Goal: Information Seeking & Learning: Learn about a topic

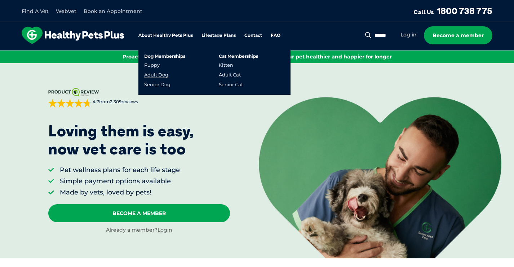
click at [157, 76] on link "Adult Dog" at bounding box center [156, 75] width 24 height 6
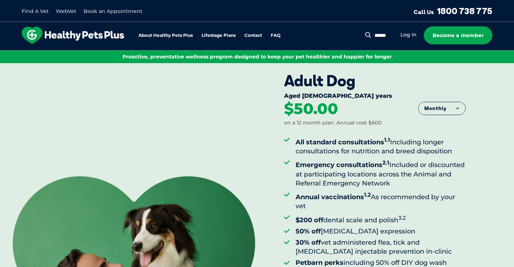
scroll to position [6, 0]
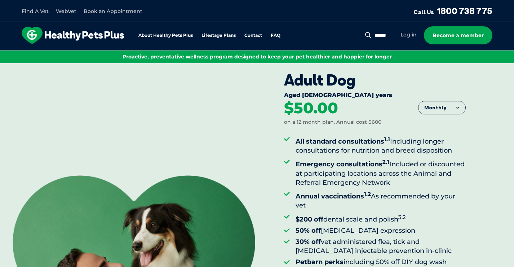
click at [438, 104] on button "Monthly" at bounding box center [441, 107] width 47 height 13
click at [436, 124] on li "Fortnightly" at bounding box center [441, 123] width 47 height 18
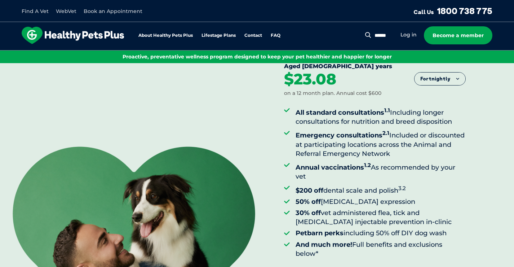
scroll to position [0, 0]
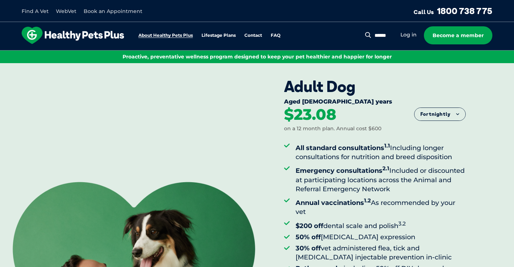
click at [179, 36] on link "About Healthy Pets Plus" at bounding box center [165, 35] width 54 height 5
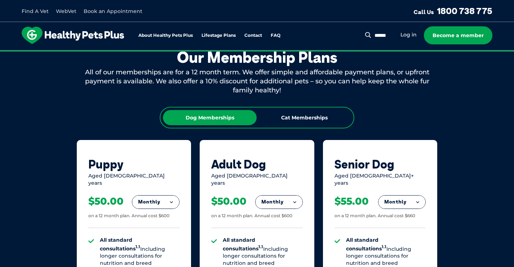
scroll to position [392, 0]
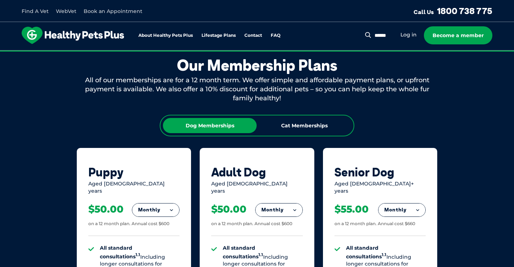
click at [288, 204] on button "Monthly" at bounding box center [278, 209] width 47 height 13
click at [282, 216] on li "Fortnightly" at bounding box center [278, 224] width 47 height 17
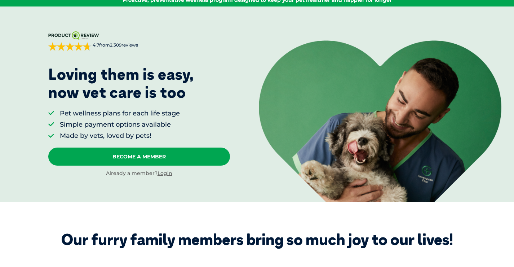
scroll to position [0, 0]
